Goal: Obtain resource: Obtain resource

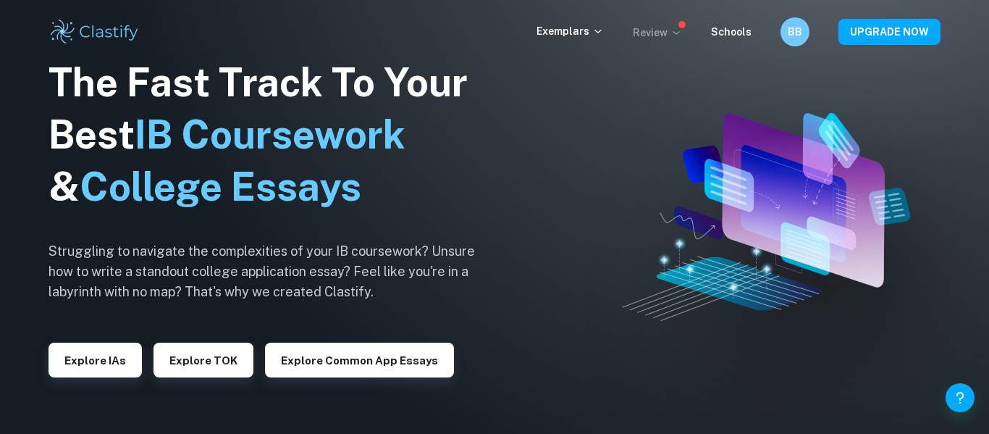
click at [654, 30] on p "Review" at bounding box center [657, 33] width 49 height 16
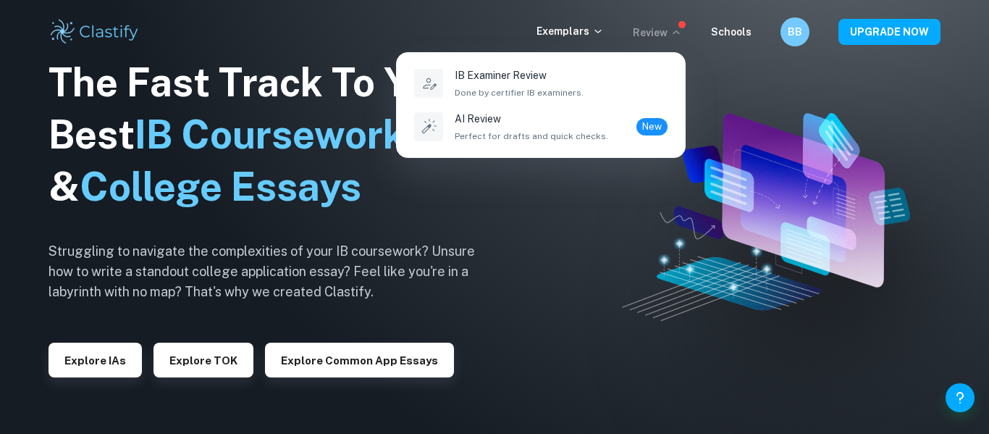
click at [668, 32] on div at bounding box center [494, 217] width 989 height 434
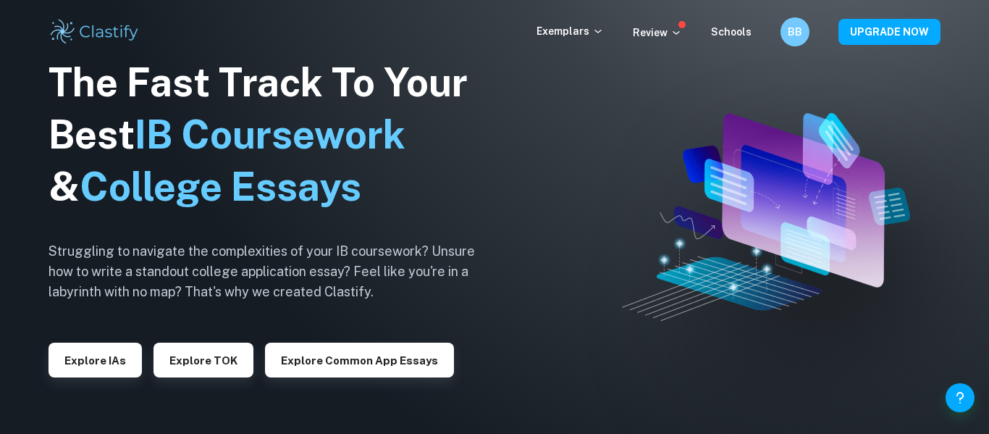
click at [668, 32] on p "Review" at bounding box center [657, 33] width 49 height 16
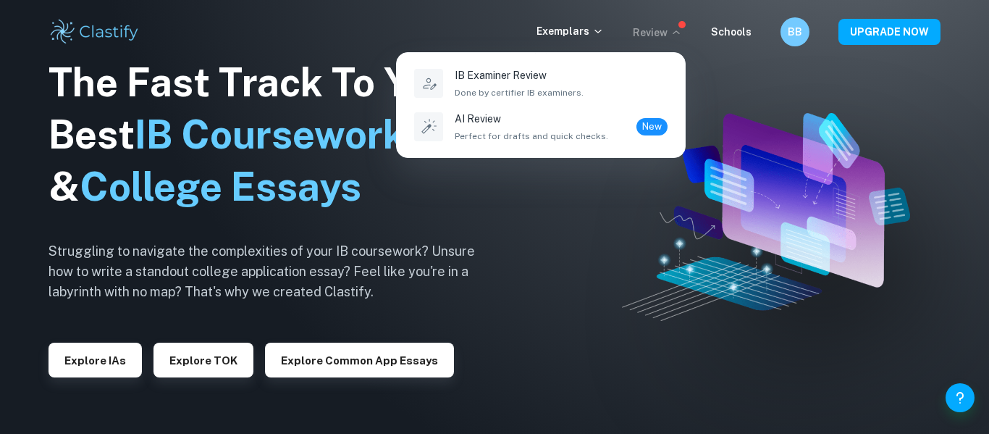
click at [668, 32] on div at bounding box center [494, 217] width 989 height 434
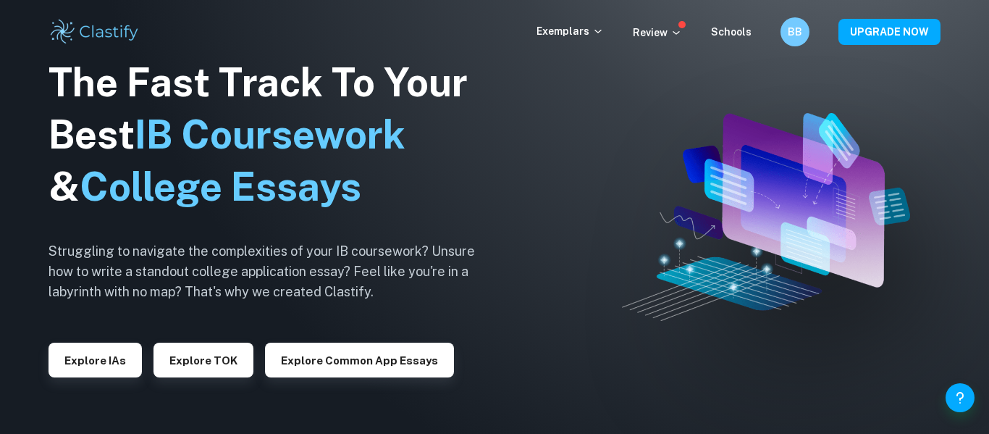
click at [668, 32] on p "Review" at bounding box center [657, 33] width 49 height 16
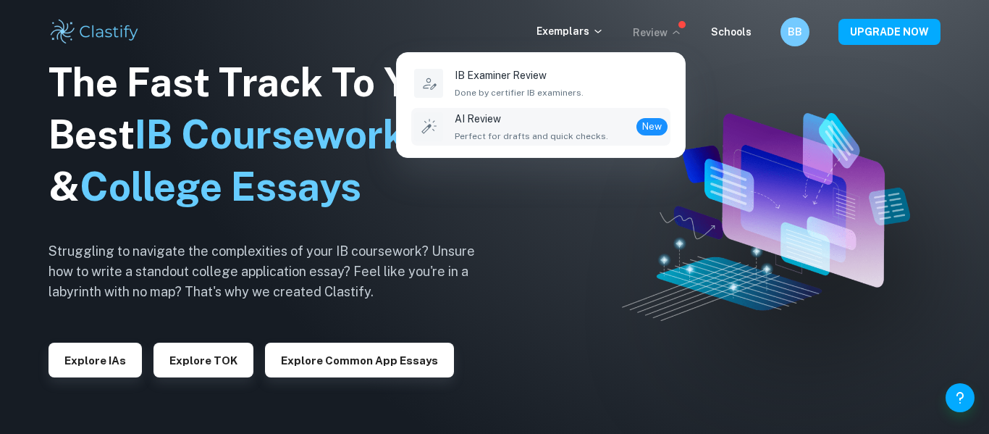
click at [587, 135] on span "Perfect for drafts and quick checks." at bounding box center [532, 136] width 154 height 13
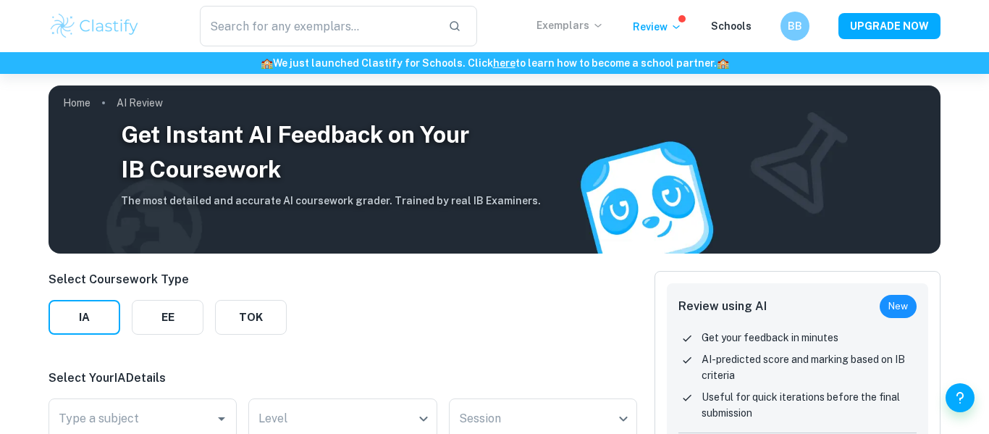
click at [590, 27] on p "Exemplars" at bounding box center [570, 25] width 67 height 16
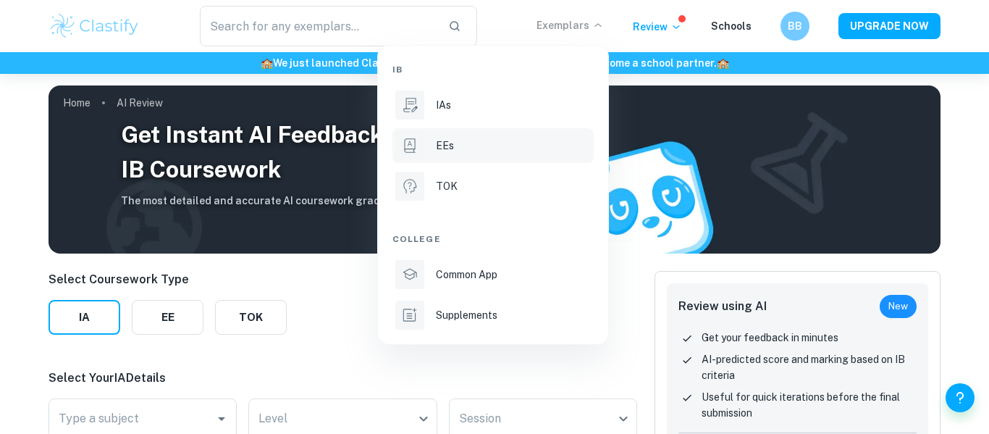
click at [471, 142] on div "EEs" at bounding box center [513, 146] width 155 height 16
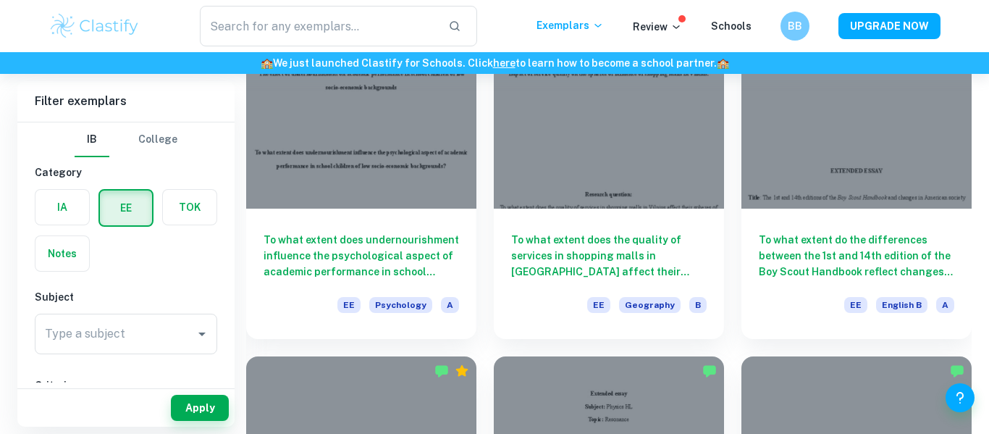
scroll to position [1110, 0]
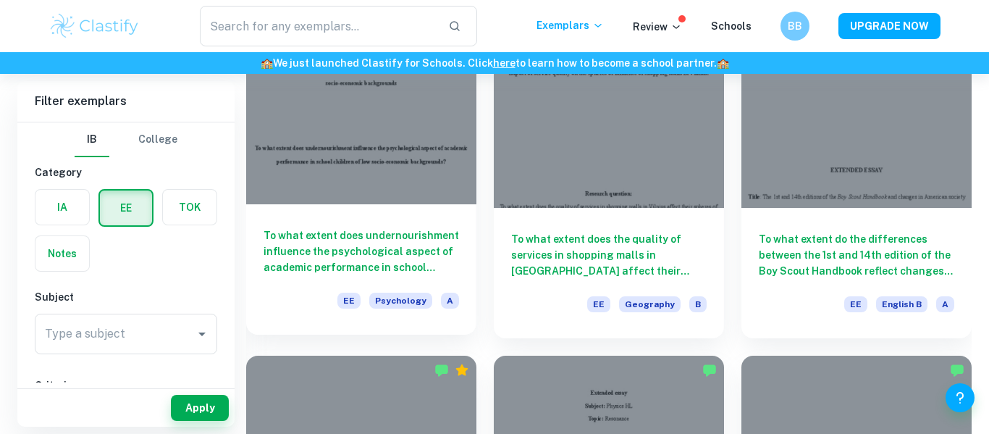
click at [358, 216] on div "To what extent does undernourishment influence the psychological aspect of acad…" at bounding box center [361, 269] width 230 height 130
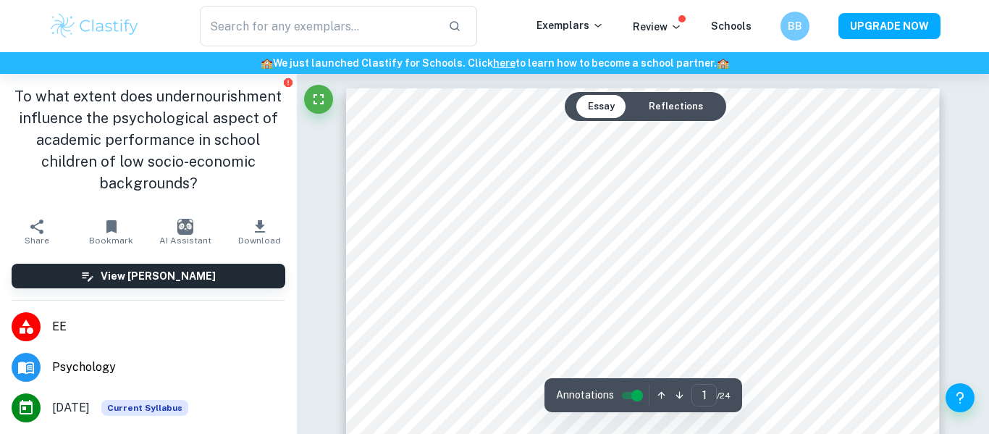
click at [260, 227] on icon "button" at bounding box center [260, 226] width 10 height 12
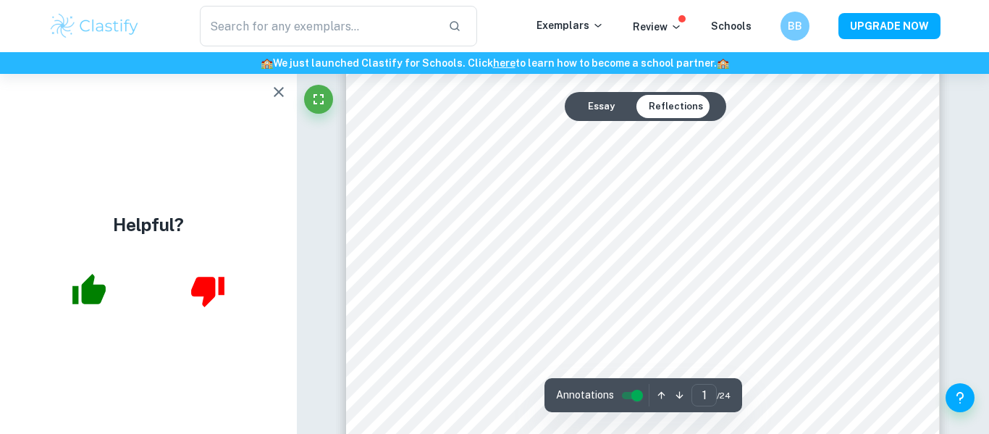
scroll to position [206, 0]
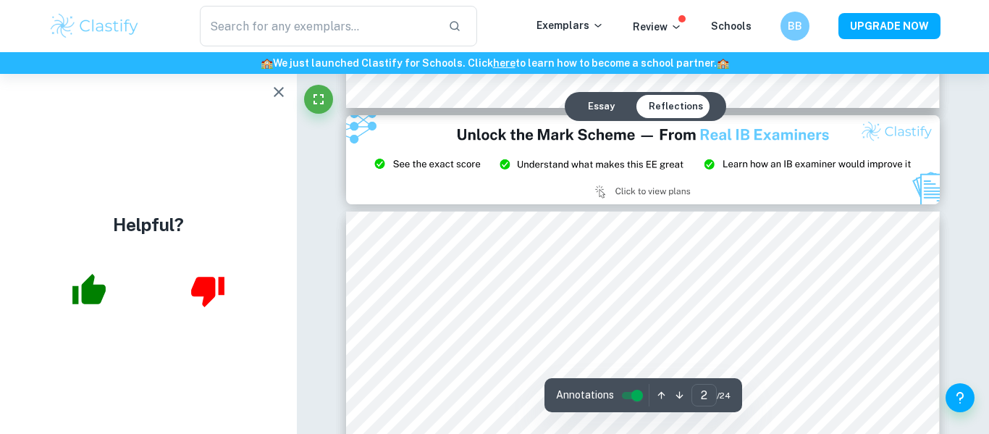
type input "3"
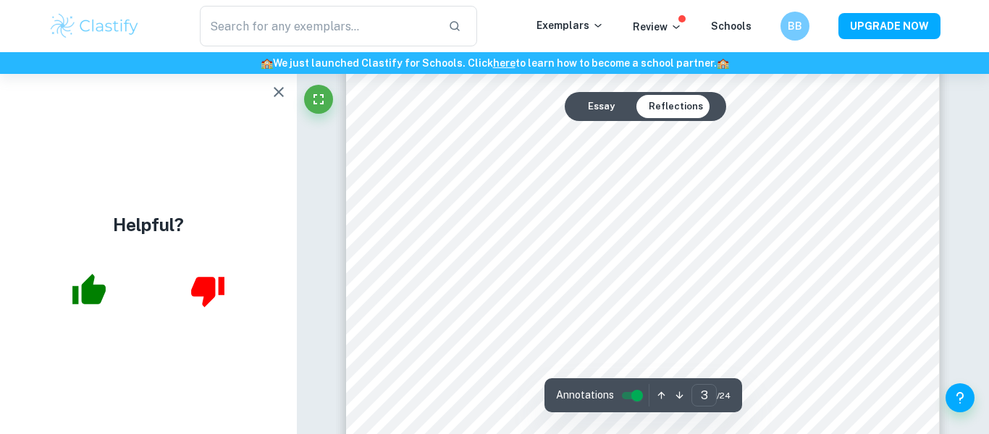
scroll to position [1987, 0]
click at [286, 94] on icon "button" at bounding box center [278, 91] width 17 height 17
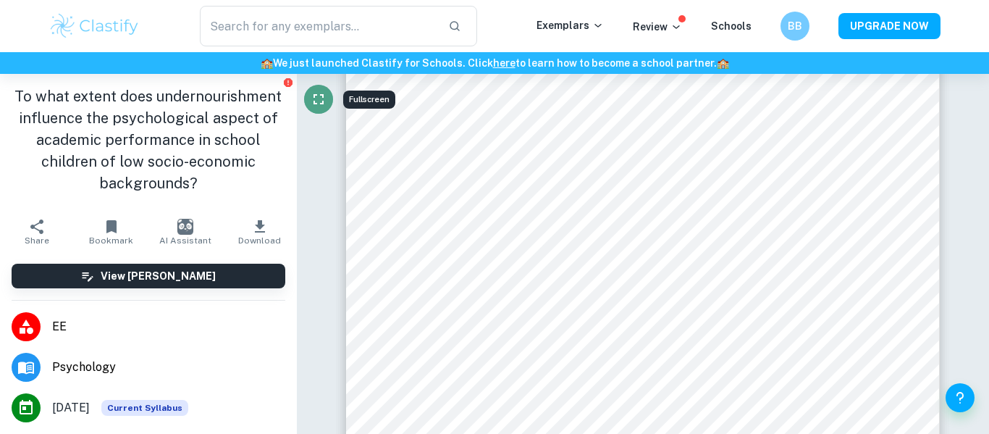
click at [314, 104] on icon "Fullscreen" at bounding box center [319, 99] width 10 height 10
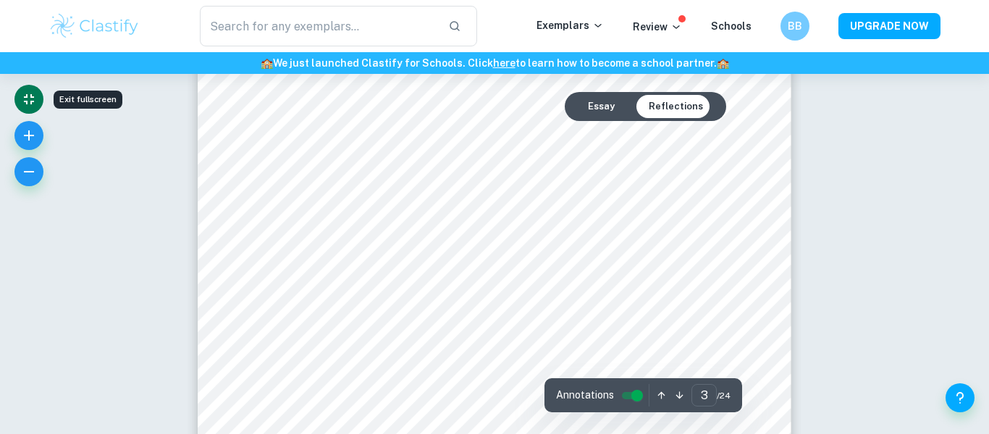
scroll to position [1999, 0]
